Goal: Answer question/provide support: Share knowledge or assist other users

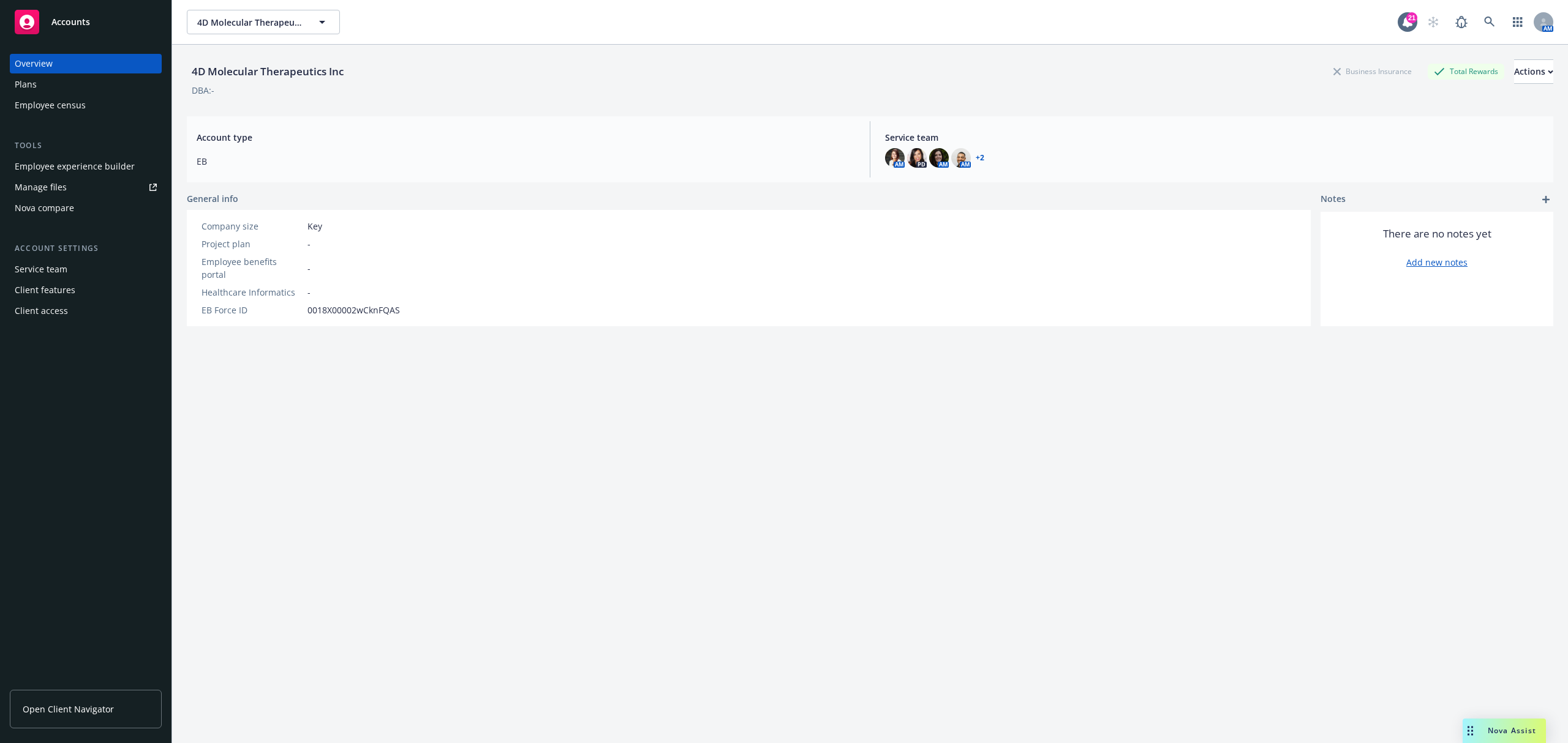
click at [1503, 716] on div "4D Molecular Therapeutics Inc Business Insurance Total Rewards Actions DBA: - A…" at bounding box center [870, 409] width 1367 height 728
click at [1502, 730] on span "Nova Assist" at bounding box center [1511, 730] width 48 height 11
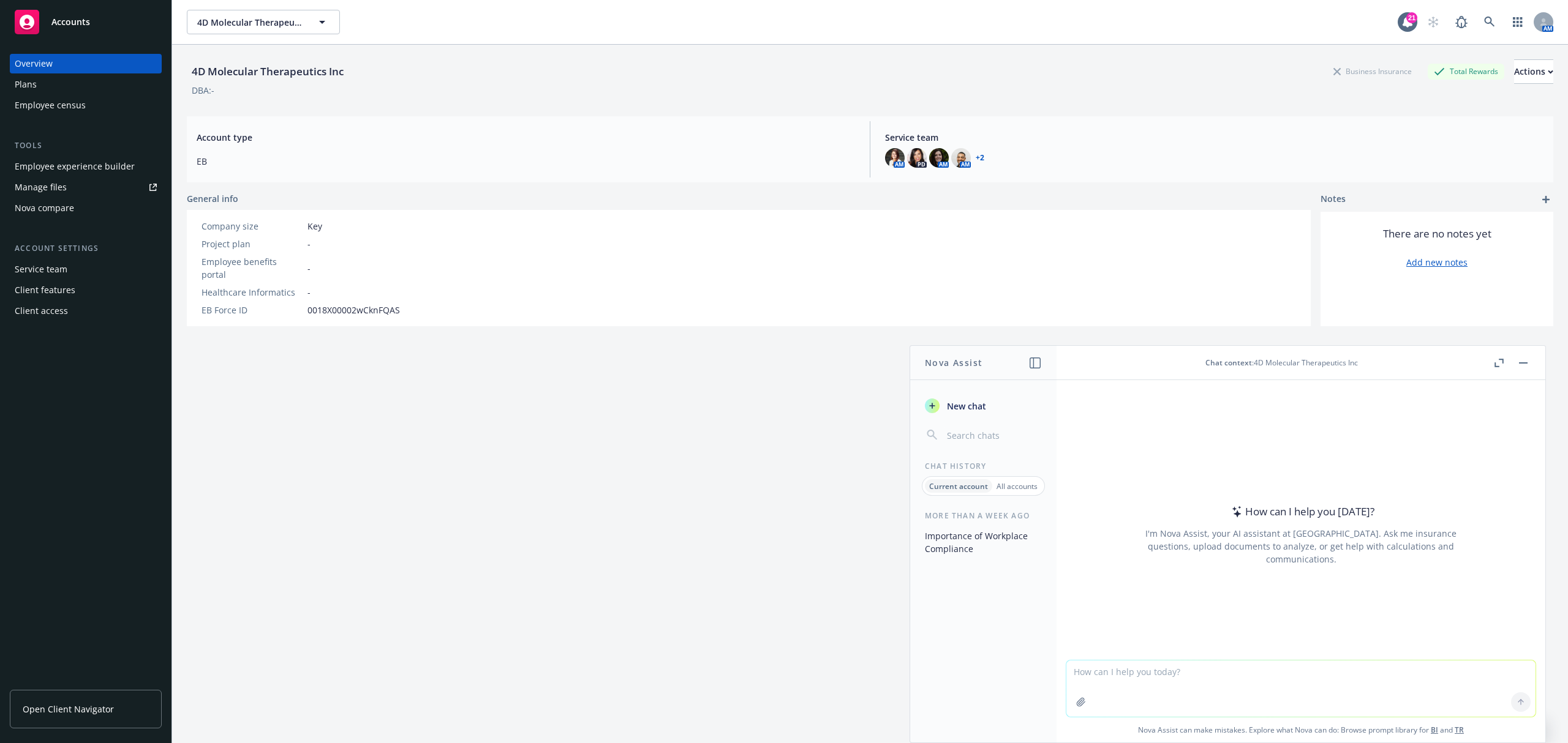
click at [1137, 681] on textarea at bounding box center [1301, 689] width 469 height 56
click at [1253, 683] on textarea "Hey [PERSON_NAME]. You've been working great helping me compare documents savin…" at bounding box center [1301, 688] width 469 height 58
type textarea "Hey [PERSON_NAME]. You've been working great helping me compare documents savin…"
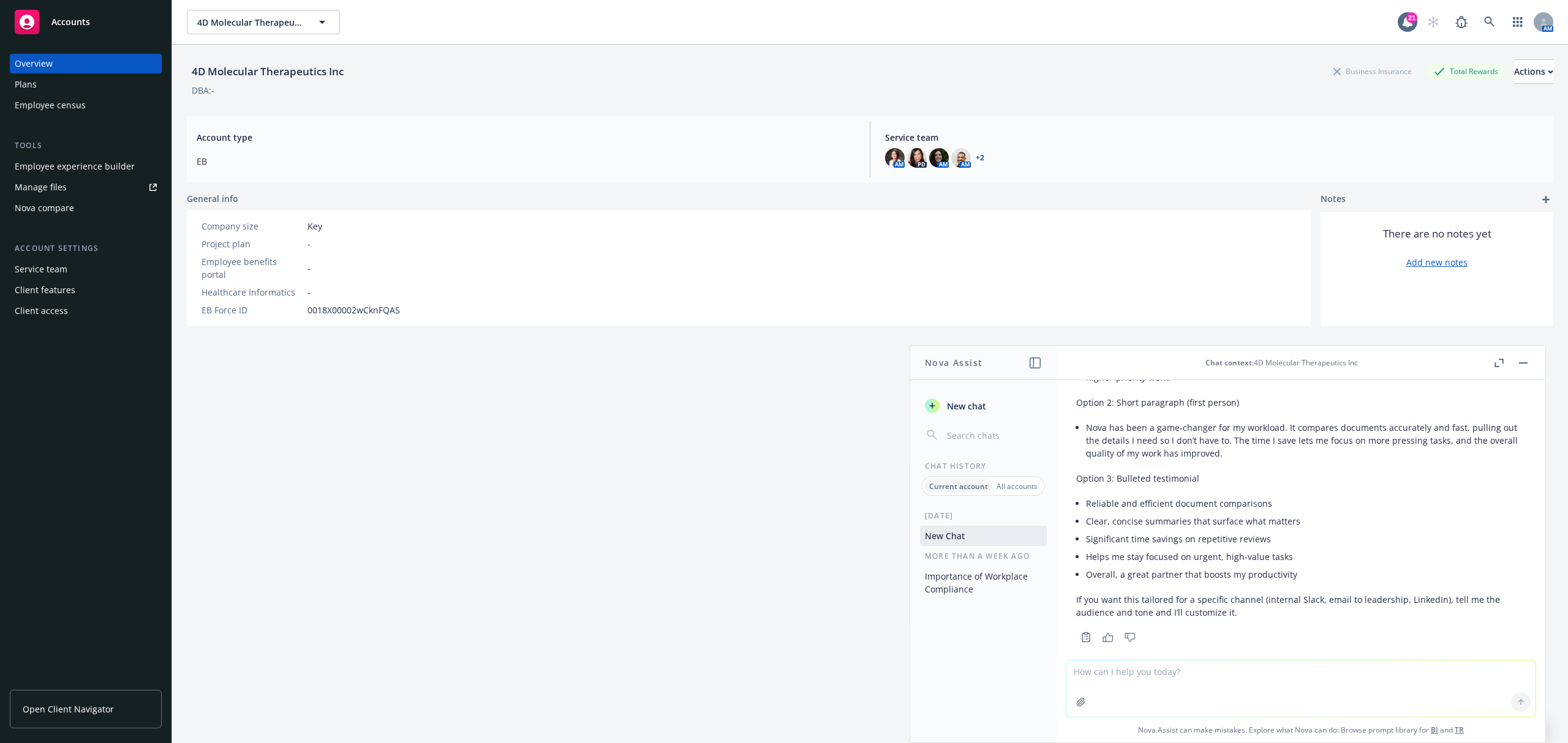
scroll to position [163, 0]
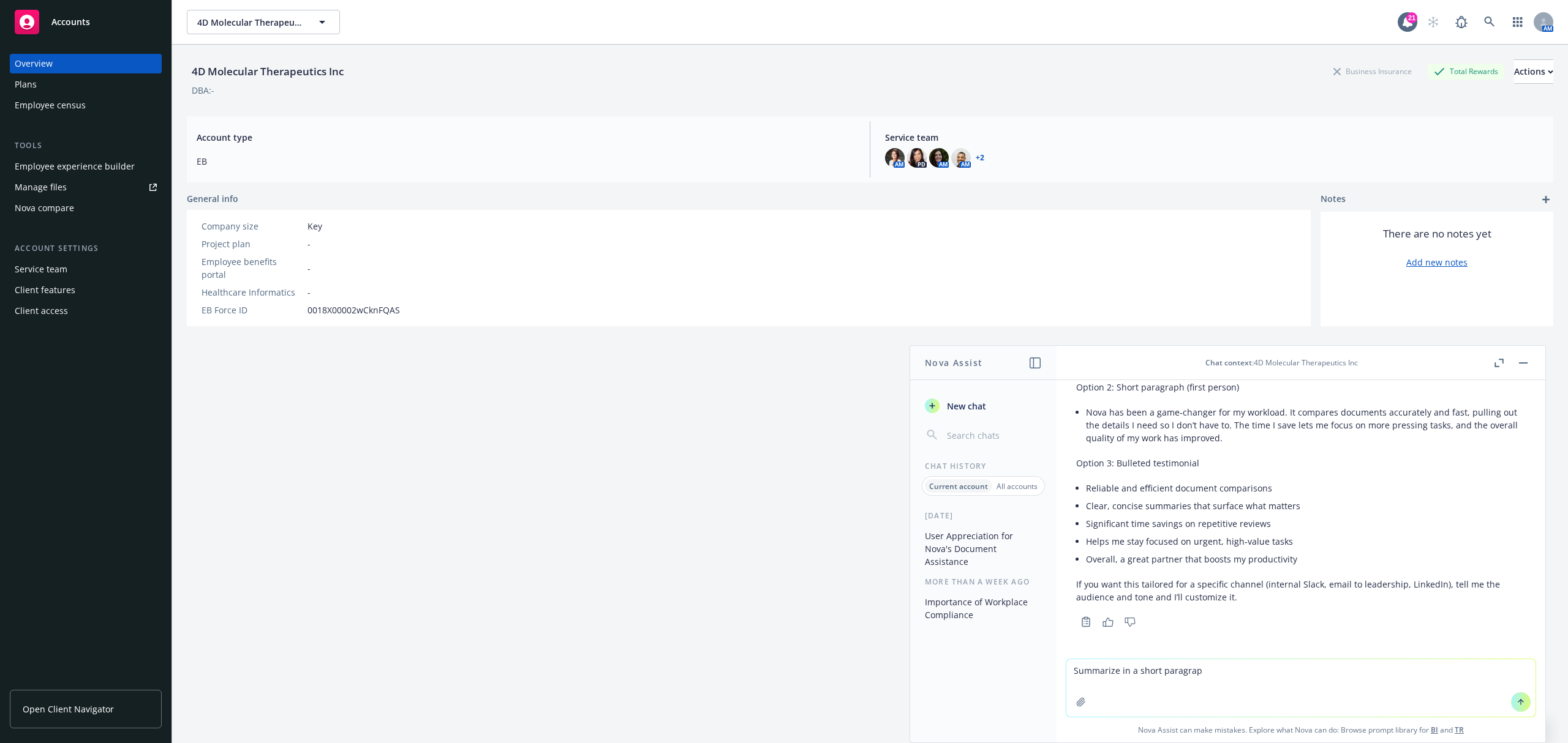
type textarea "Summarize in a short paragraph"
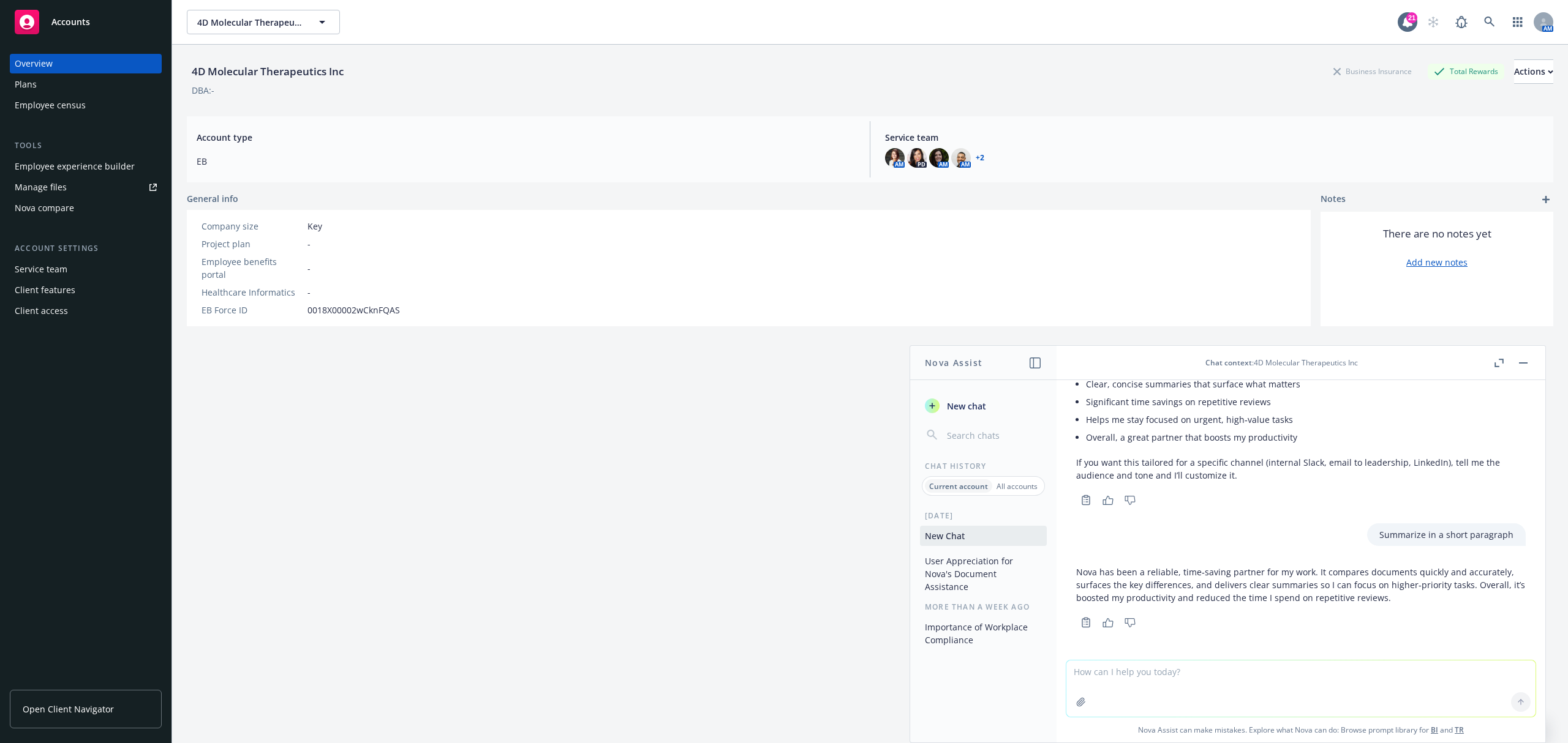
scroll to position [286, 0]
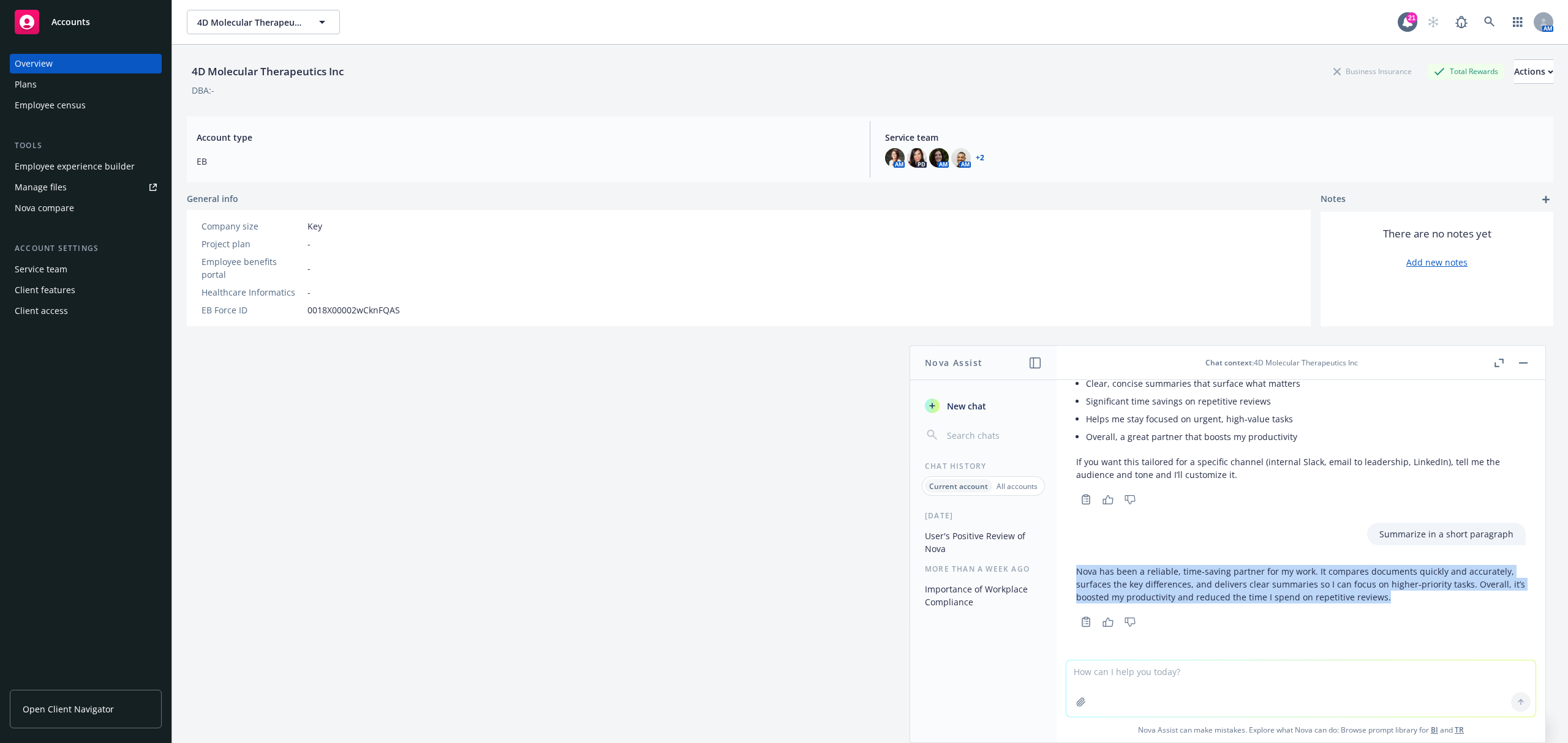
drag, startPoint x: 1404, startPoint y: 598, endPoint x: 1075, endPoint y: 575, distance: 329.8
click at [1075, 575] on div "Nova has been a reliable, time‑saving partner for my work. It compares document…" at bounding box center [1301, 595] width 469 height 70
copy p "Nova has been a reliable, time‑saving partner for my work. It compares document…"
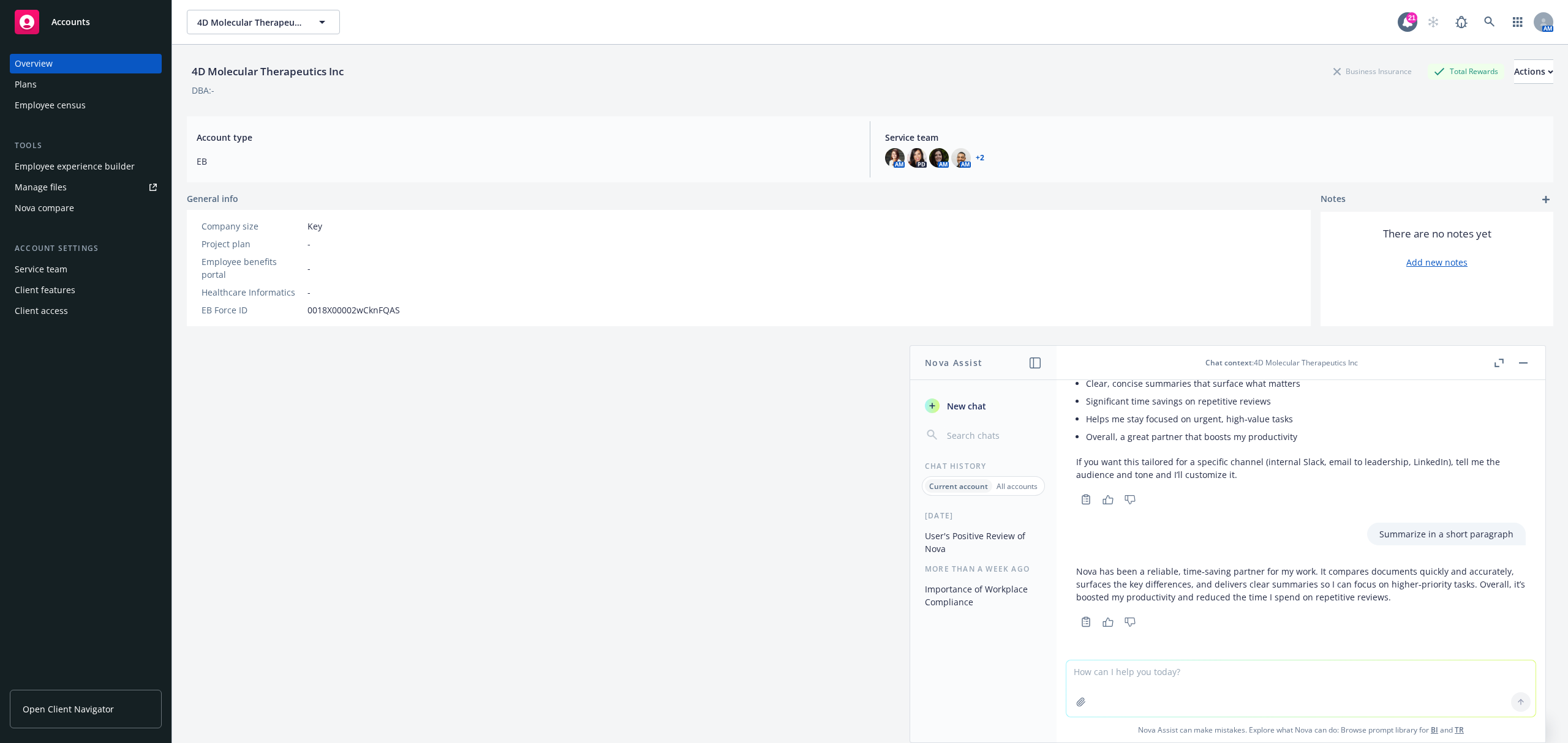
click at [1113, 674] on textarea at bounding box center [1301, 689] width 469 height 56
type textarea "Gracias!"
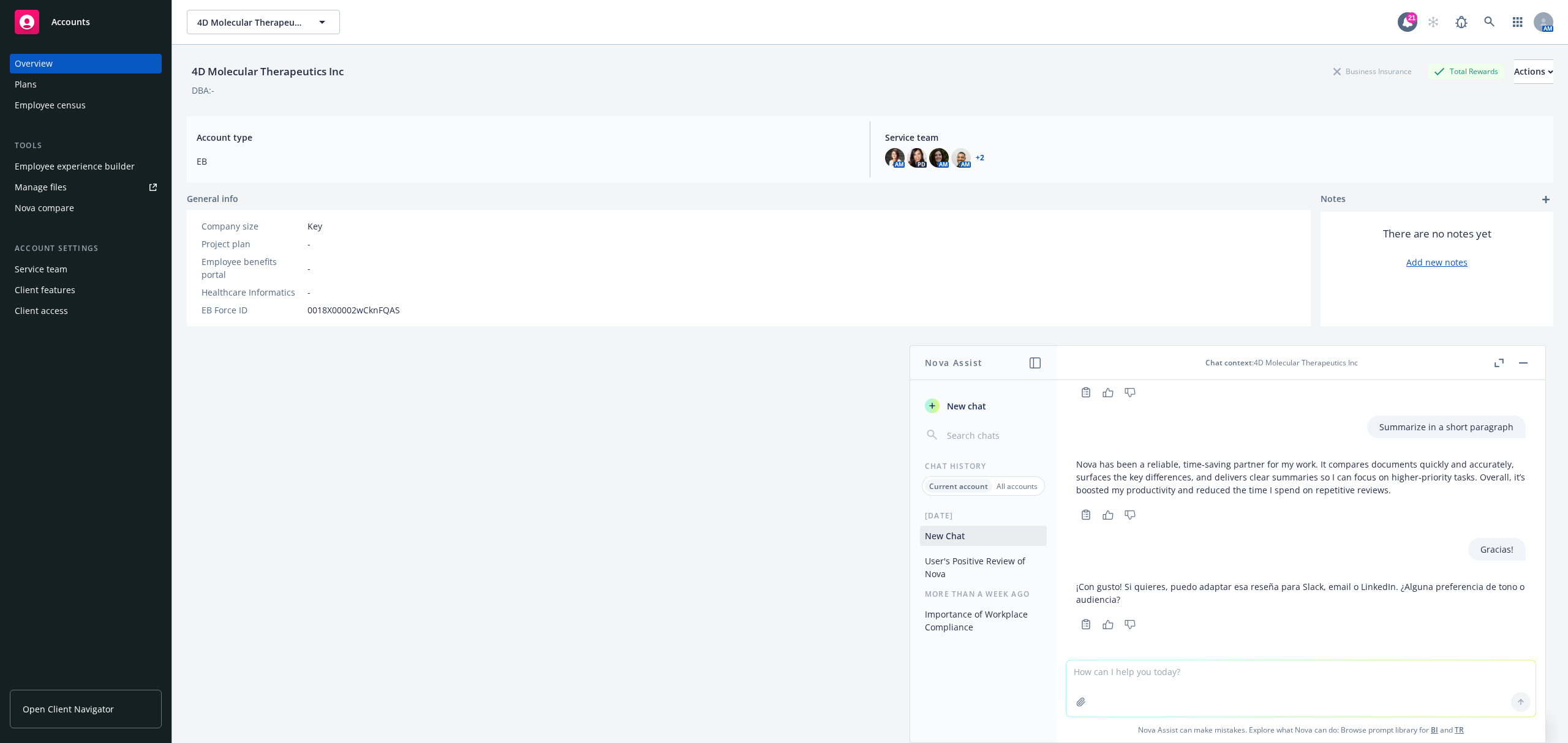
scroll to position [396, 0]
